Goal: Information Seeking & Learning: Learn about a topic

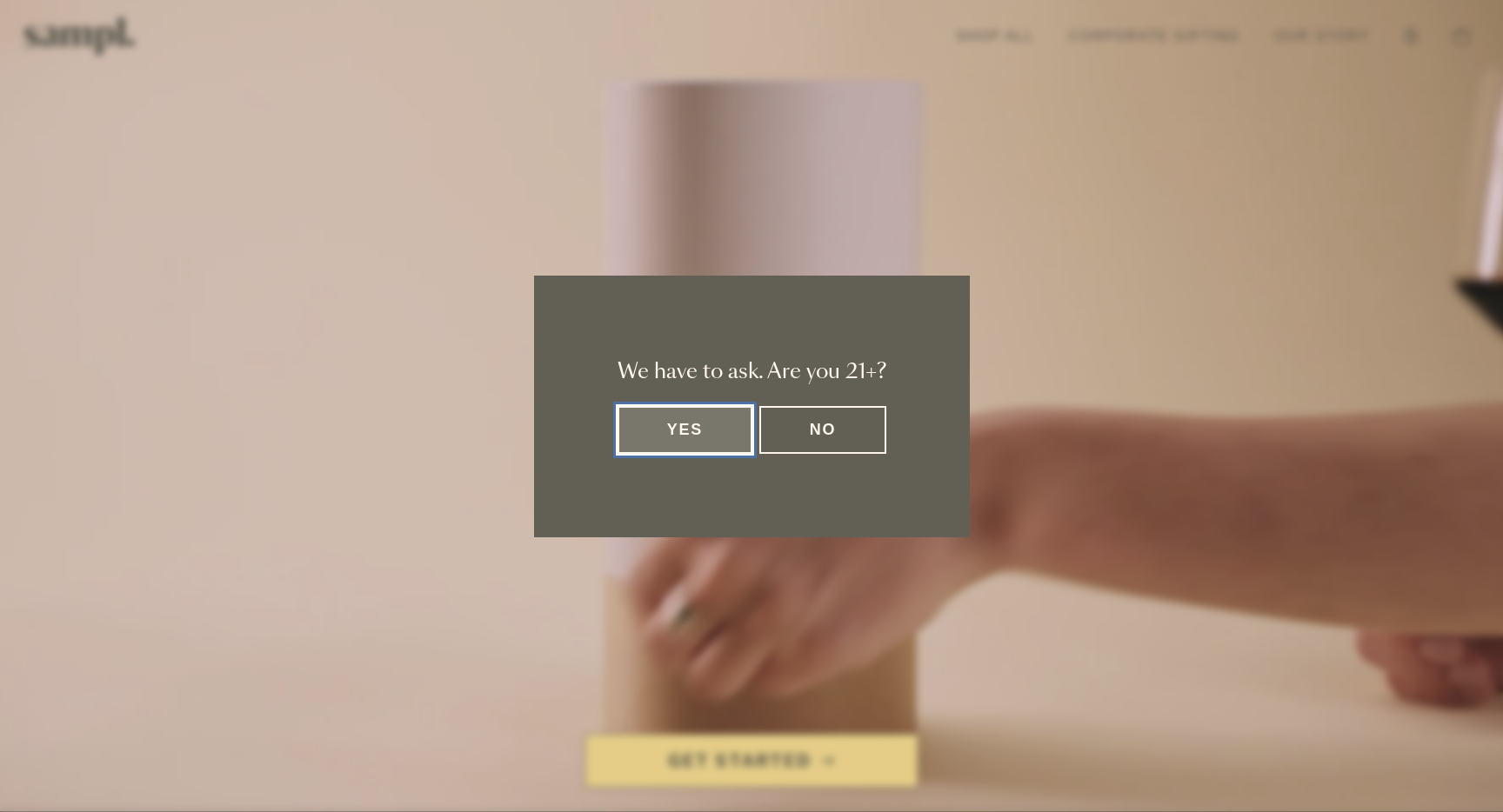
click at [654, 422] on button "Yes" at bounding box center [685, 430] width 136 height 48
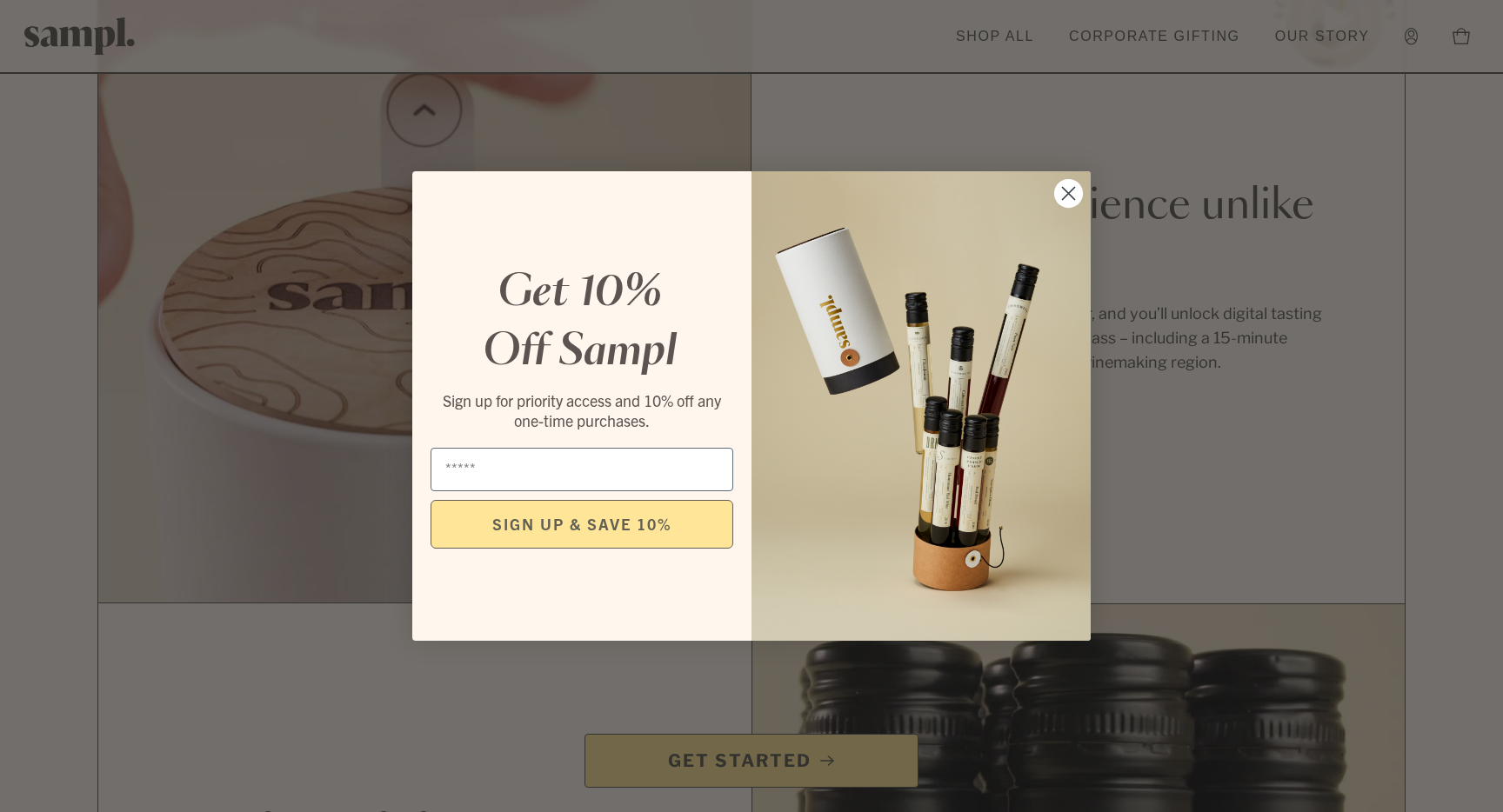
scroll to position [1400, 0]
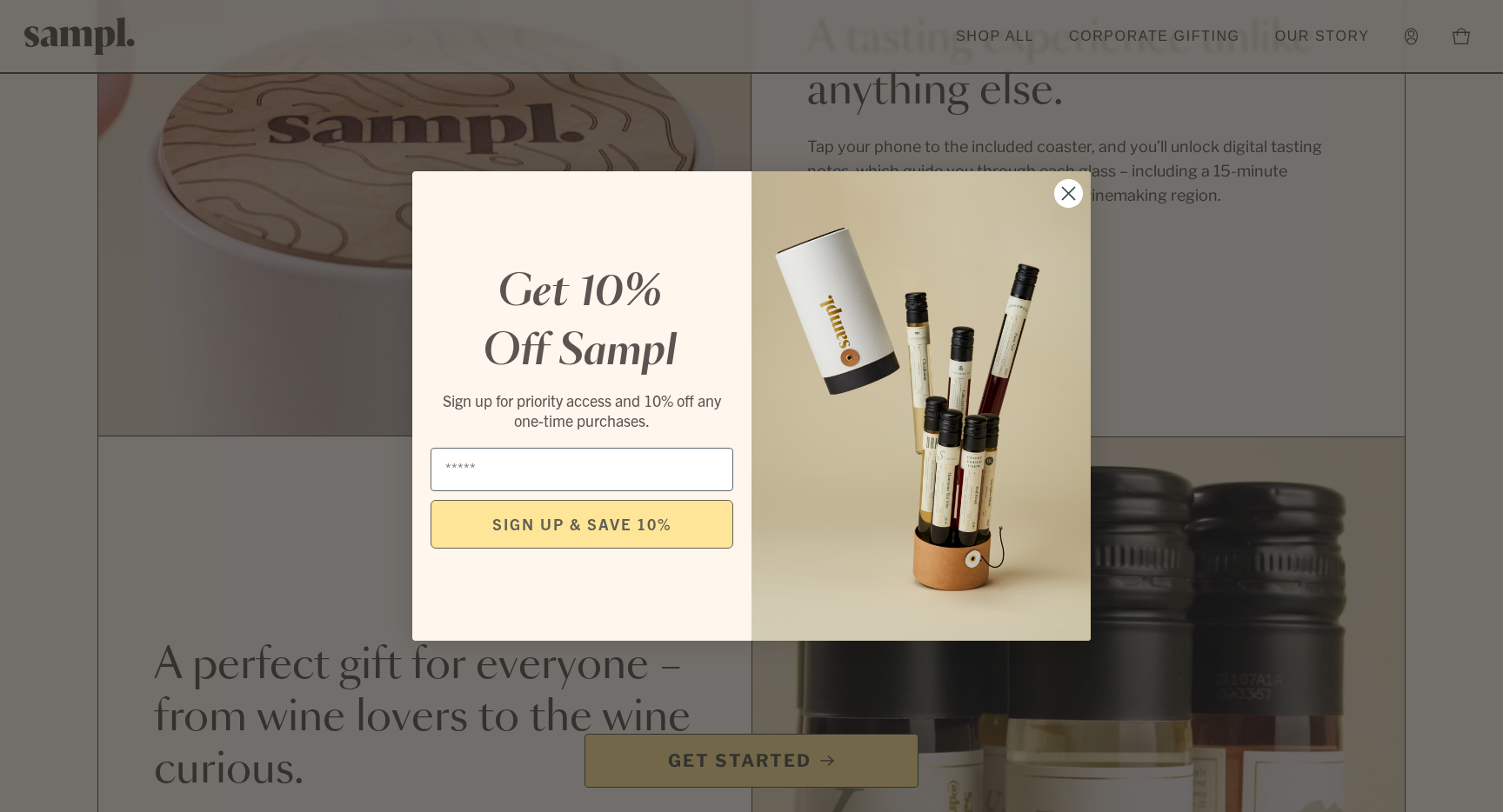
click at [1070, 189] on circle "Close dialog" at bounding box center [1069, 193] width 29 height 29
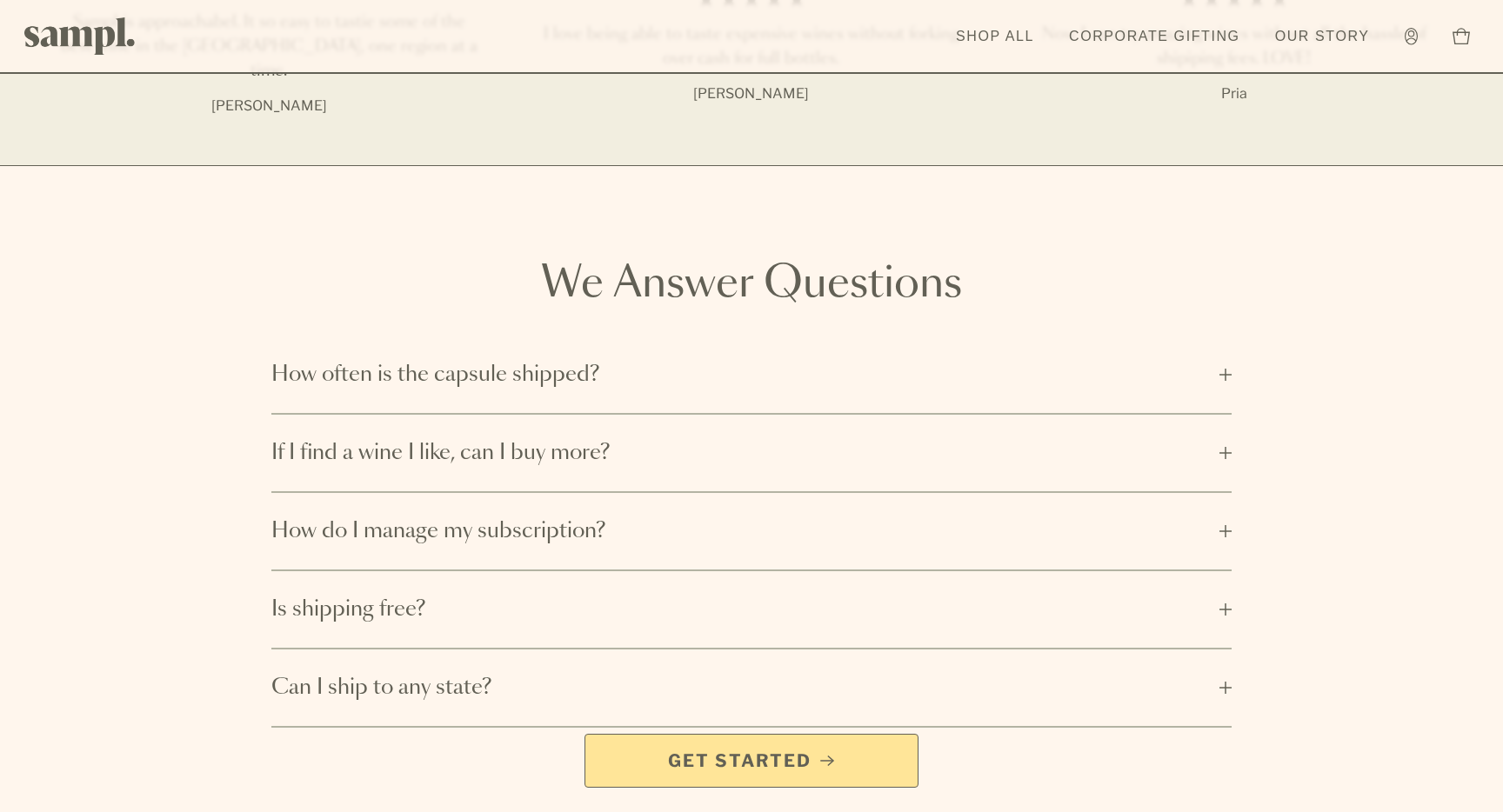
scroll to position [2689, 0]
click at [910, 359] on span "How often is the capsule shipped?" at bounding box center [740, 373] width 937 height 28
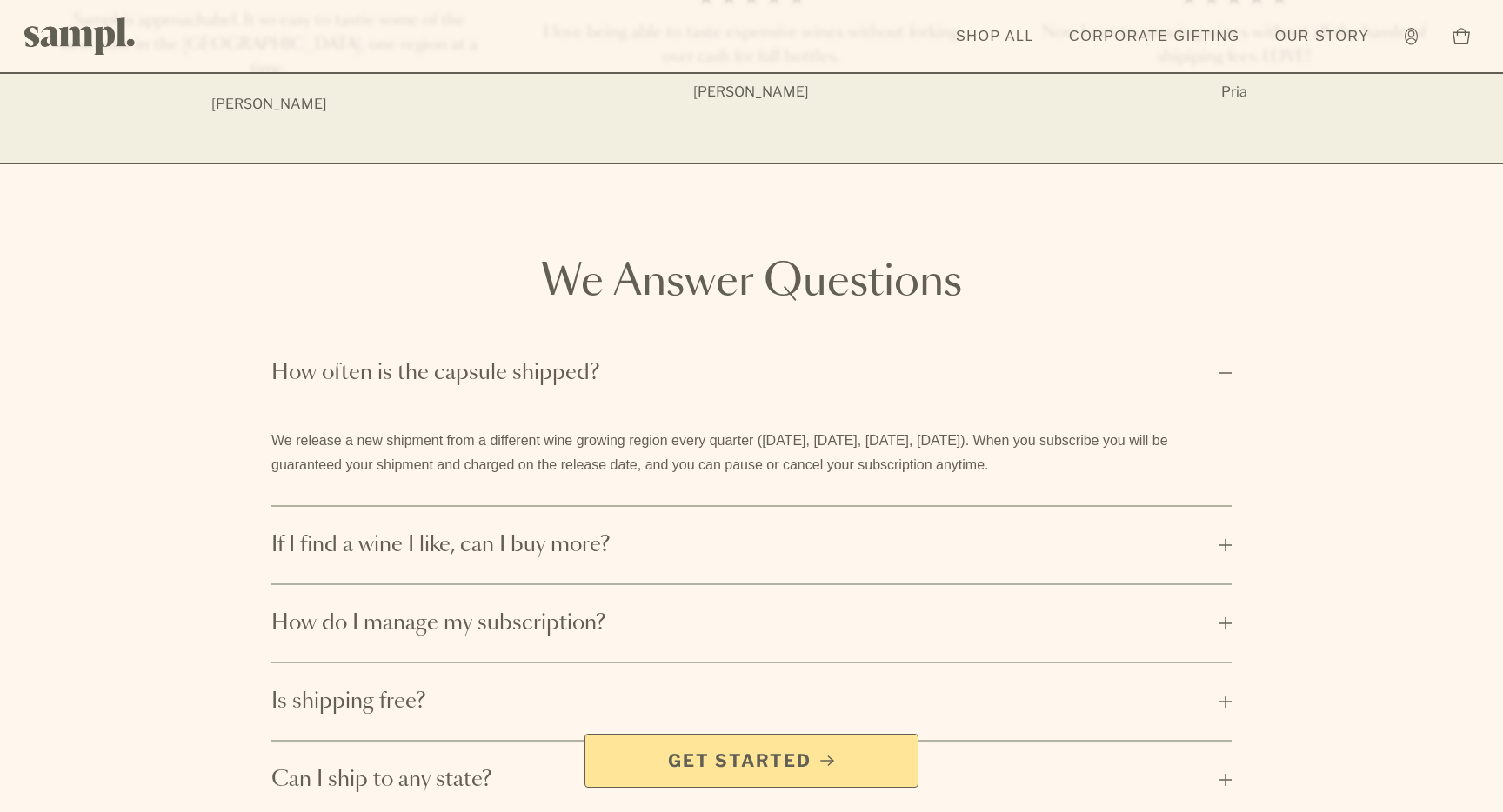
click at [910, 359] on span "How often is the capsule shipped?" at bounding box center [740, 373] width 937 height 28
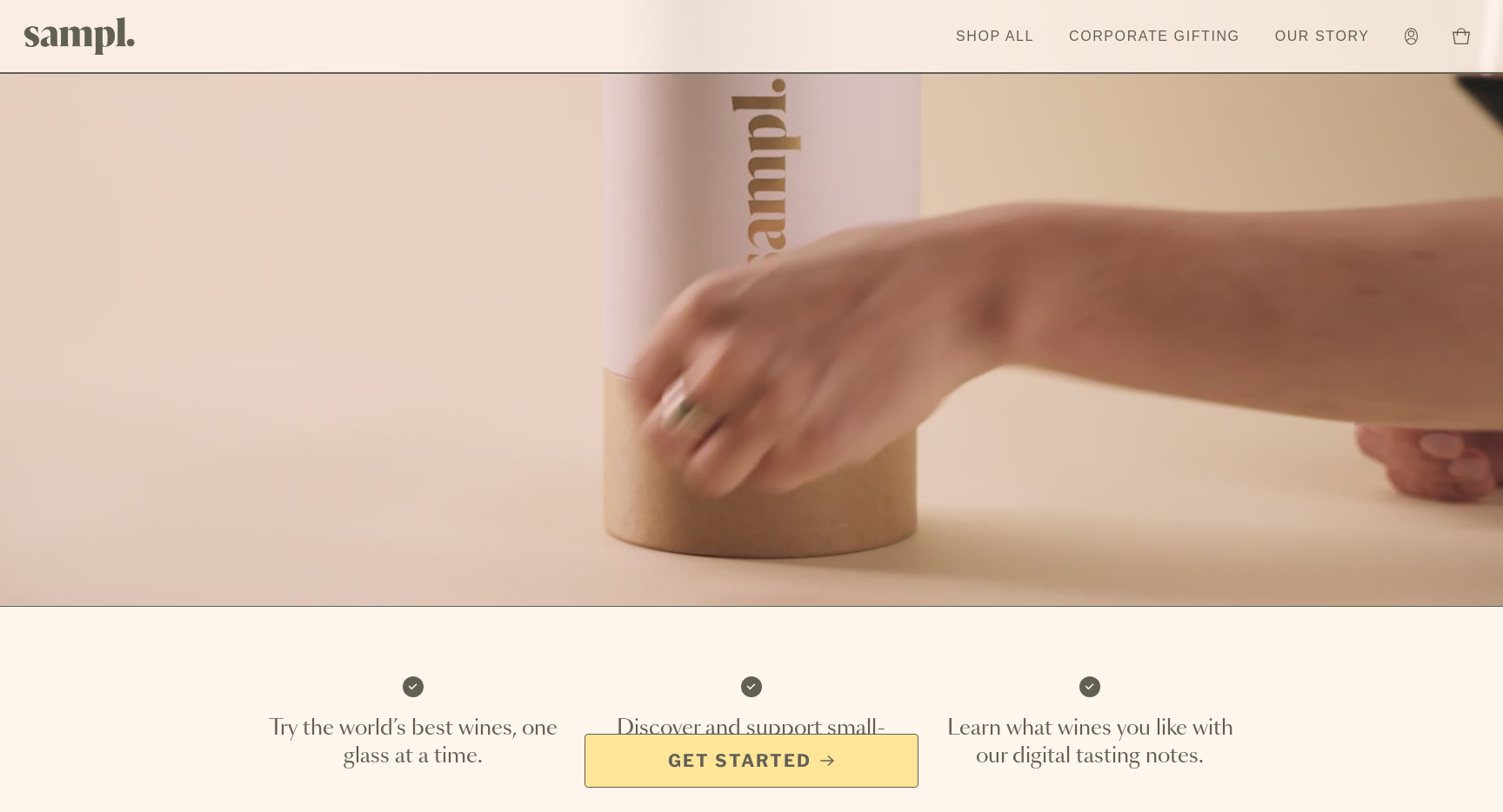
scroll to position [46, 0]
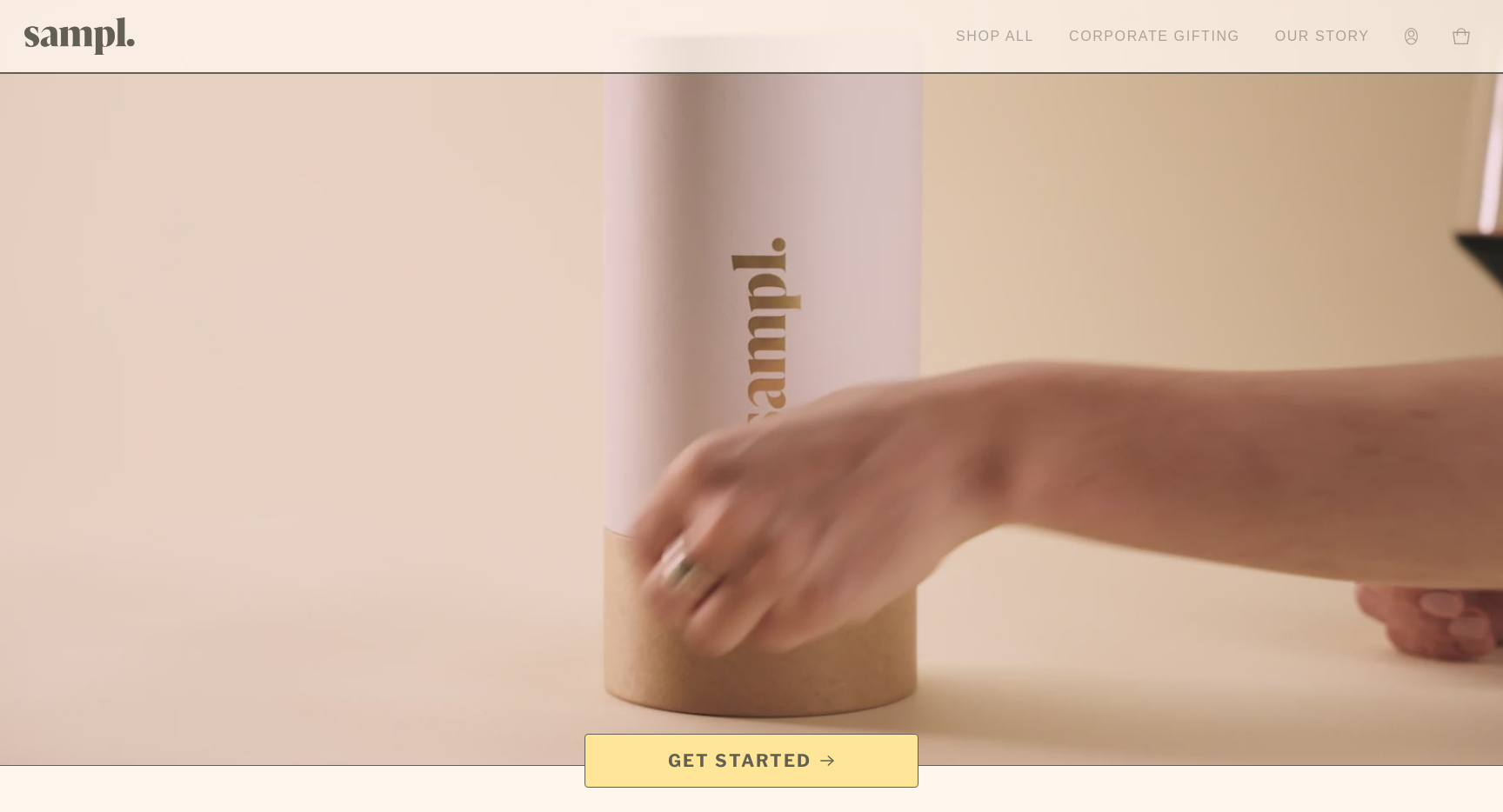
click at [988, 39] on link "Shop All" at bounding box center [995, 37] width 95 height 39
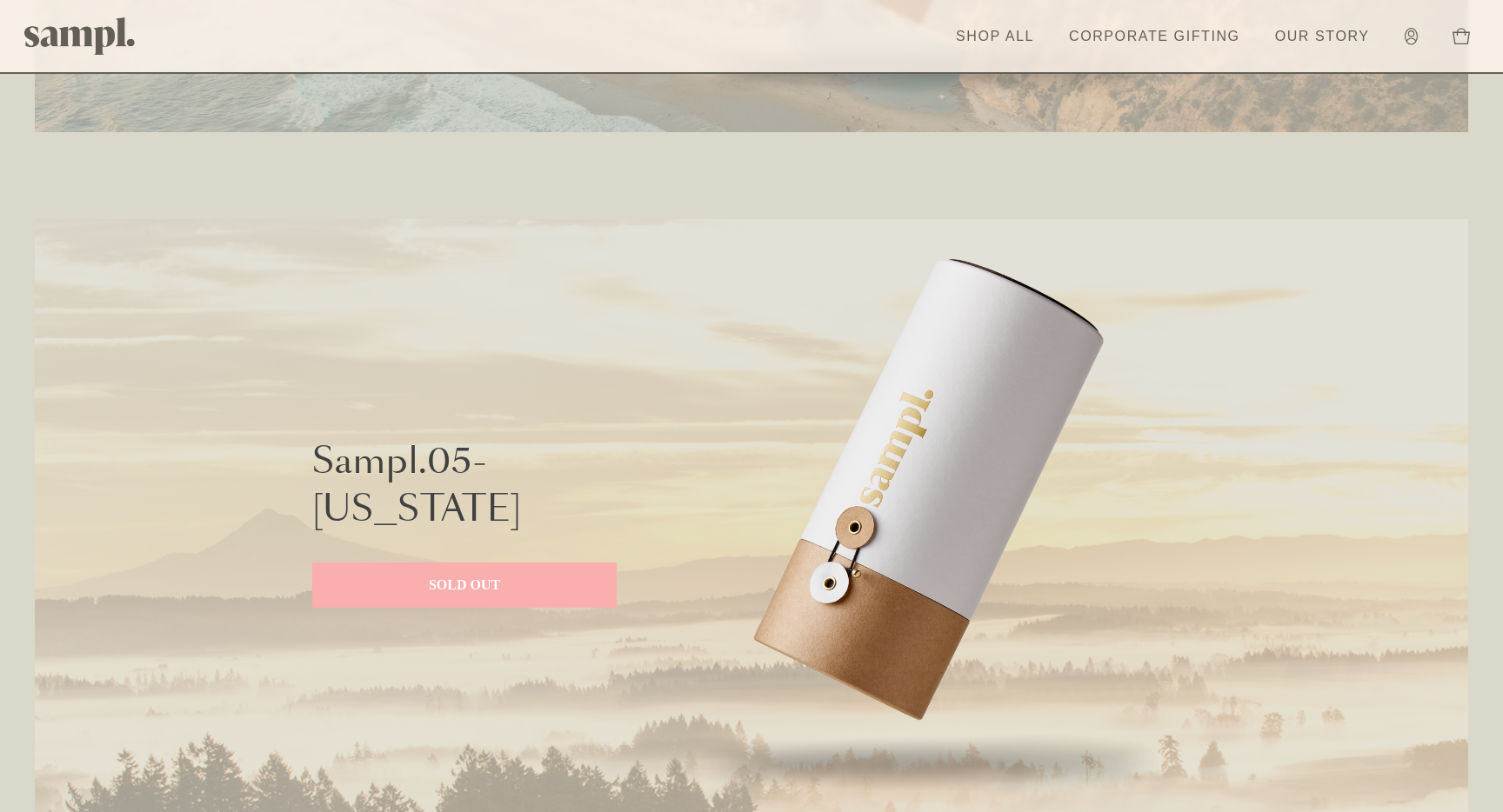
scroll to position [3412, 0]
